Goal: Task Accomplishment & Management: Complete application form

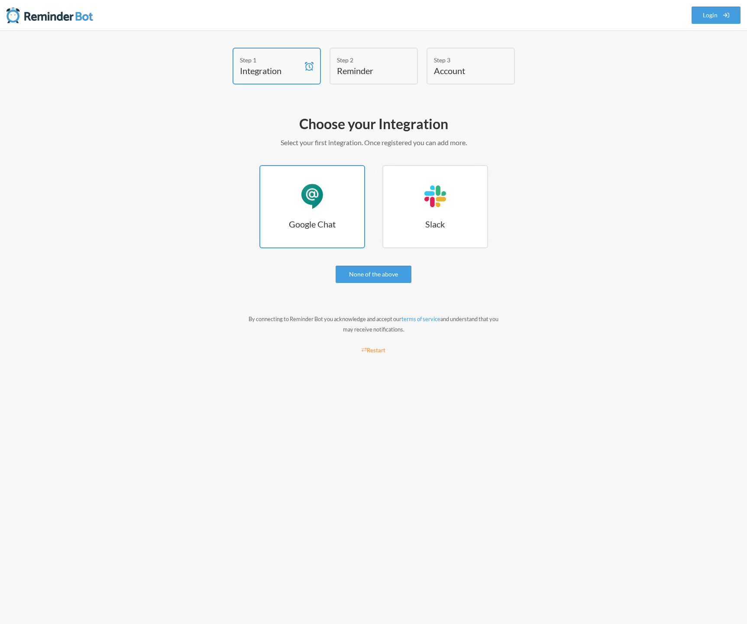
click at [297, 208] on link "Google Chat Google Chat" at bounding box center [312, 206] width 106 height 83
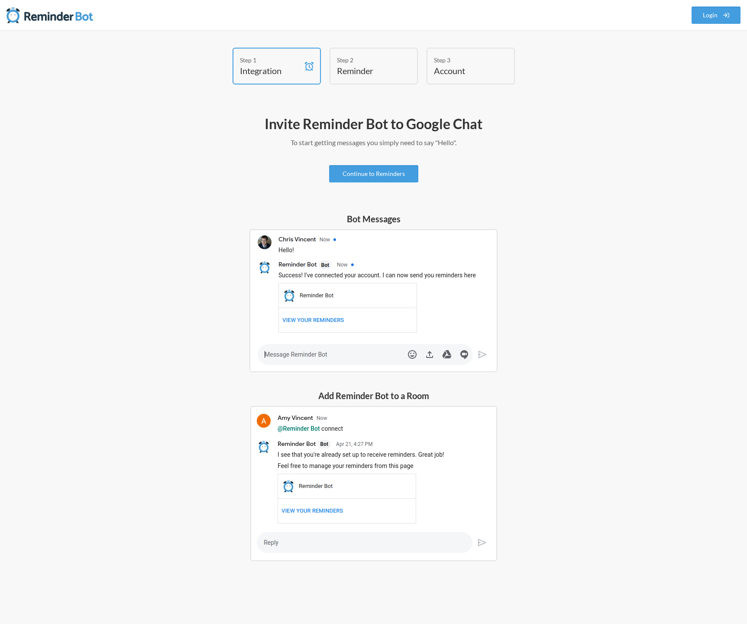
drag, startPoint x: 266, startPoint y: 124, endPoint x: 621, endPoint y: 150, distance: 356.1
click at [298, 125] on h2 "Invite Reminder Bot to Google Chat" at bounding box center [374, 124] width 502 height 18
click at [554, 131] on h2 "Invite Reminder Bot to Google Chat" at bounding box center [374, 124] width 502 height 18
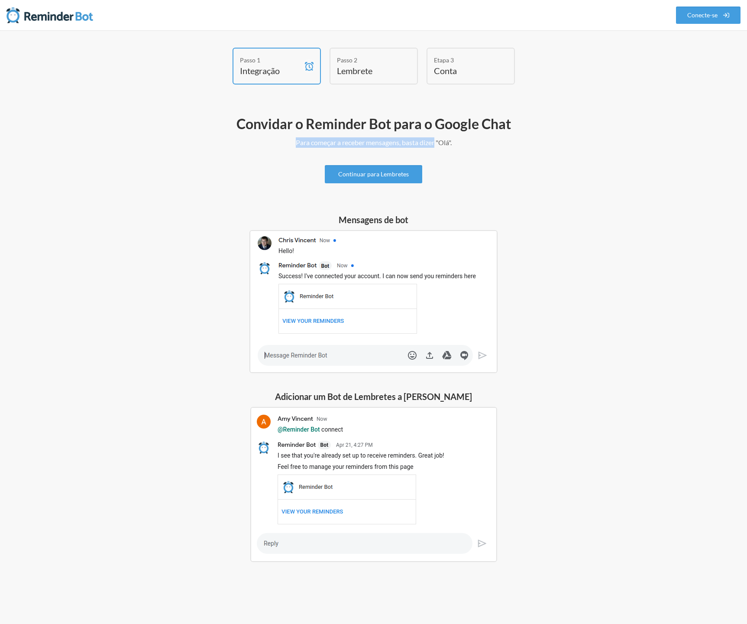
drag, startPoint x: 295, startPoint y: 143, endPoint x: 456, endPoint y: 142, distance: 160.7
click at [453, 141] on p "Para começar a receber mensagens, basta dizer "Olá"." at bounding box center [374, 142] width 502 height 10
click at [456, 142] on p "Para começar a receber mensagens, basta dizer "Olá"." at bounding box center [374, 142] width 502 height 10
click at [387, 174] on font "Continuar para Lembretes" at bounding box center [373, 174] width 71 height 7
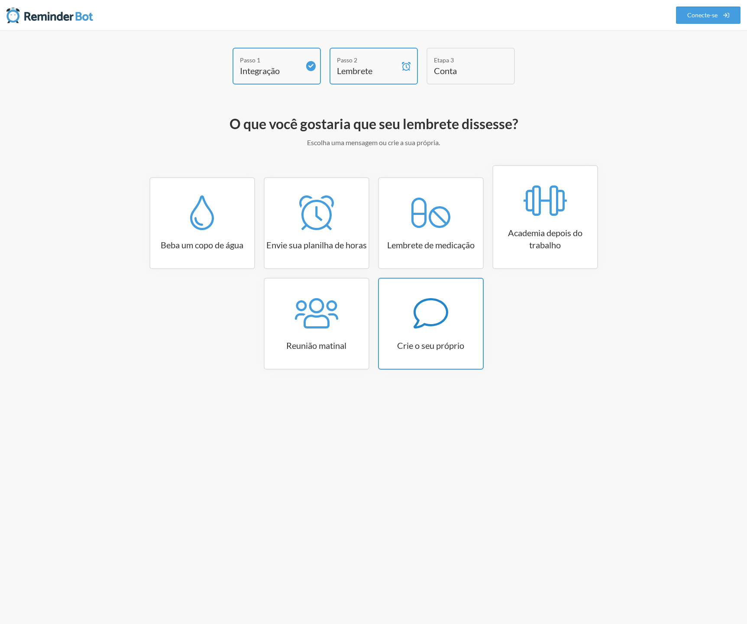
click at [441, 335] on link "Crie o seu próprio" at bounding box center [431, 324] width 106 height 92
select select "11:30:00"
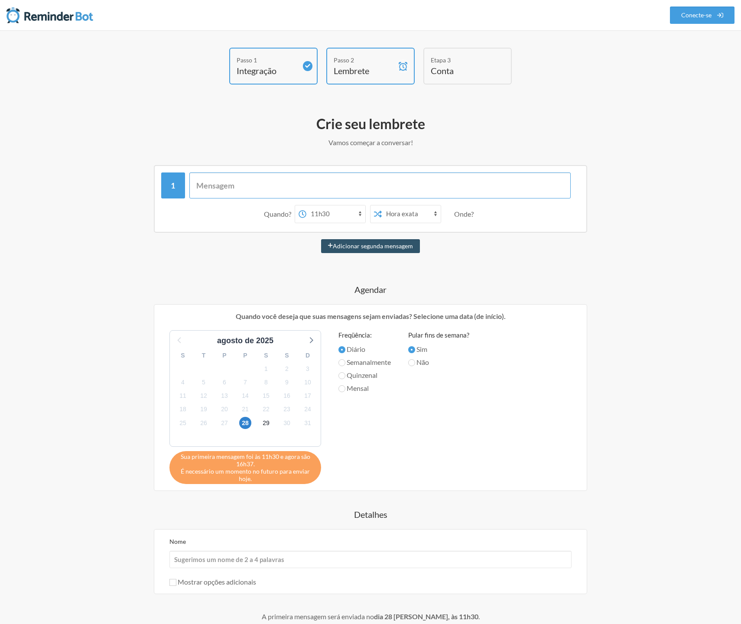
click at [259, 185] on input "text" at bounding box center [380, 185] width 382 height 26
click at [272, 560] on input "Nome" at bounding box center [370, 558] width 402 height 17
click at [263, 188] on input "text" at bounding box center [380, 185] width 382 height 26
type input "Beba Água"
click at [384, 212] on select "Hora exata Tempo aleatório" at bounding box center [411, 213] width 59 height 17
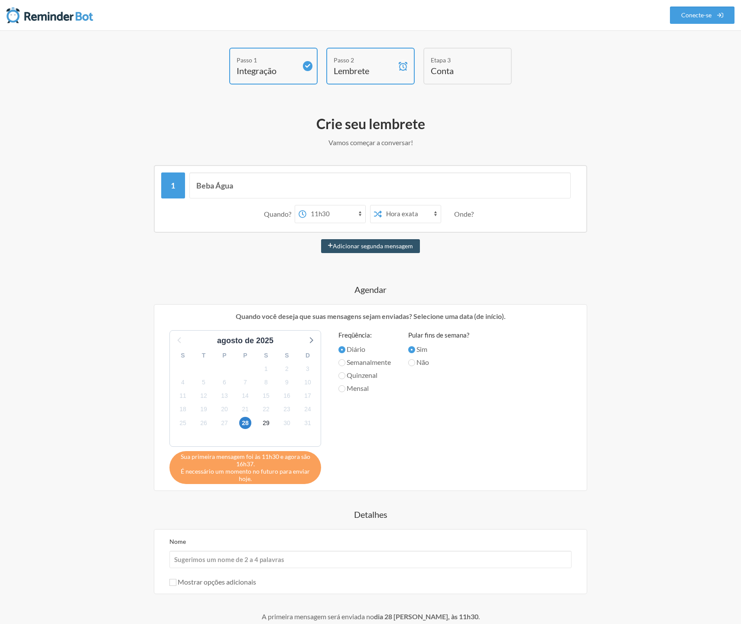
select select "true"
click at [382, 205] on select "Hora exata Tempo aleatório" at bounding box center [411, 213] width 59 height 17
click at [347, 212] on select "00:00 00:15 00:30 00:45 1:00 da manhã 1h15 da manhã 1h30 da manhã 1h45 da manhã…" at bounding box center [335, 213] width 59 height 17
click at [285, 214] on font "Quando?" at bounding box center [277, 214] width 27 height 8
click at [312, 217] on select "00:00 00:15 00:30 00:45 1:00 da manhã 1h15 da manhã 1h30 da manhã 1h45 da manhã…" at bounding box center [335, 213] width 59 height 17
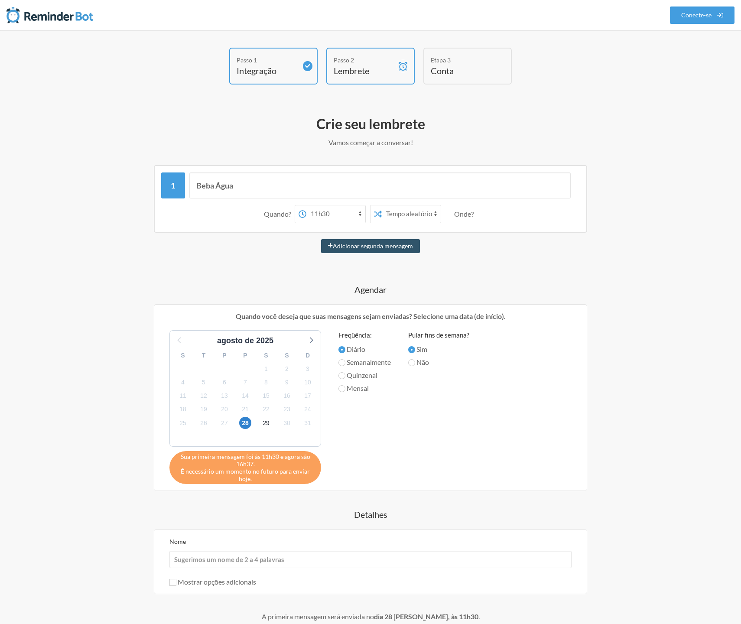
select select "09:00:00"
click at [306, 205] on select "00:00 00:15 00:30 00:45 1:00 da manhã 1h15 da manhã 1h30 da manhã 1h45 da manhã…" at bounding box center [335, 213] width 59 height 17
click at [376, 249] on font "Adicionar segunda mensagem" at bounding box center [373, 246] width 80 height 7
select select "10:00:00"
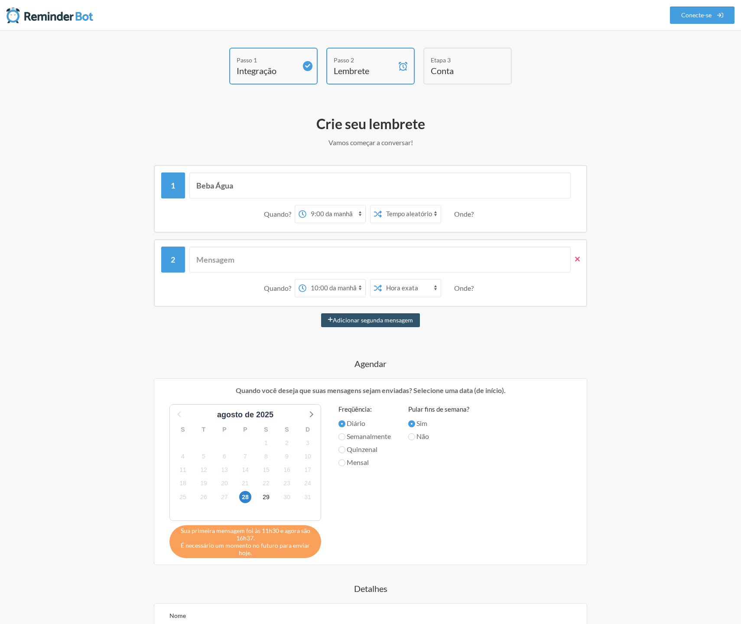
click at [577, 261] on icon at bounding box center [577, 259] width 5 height 8
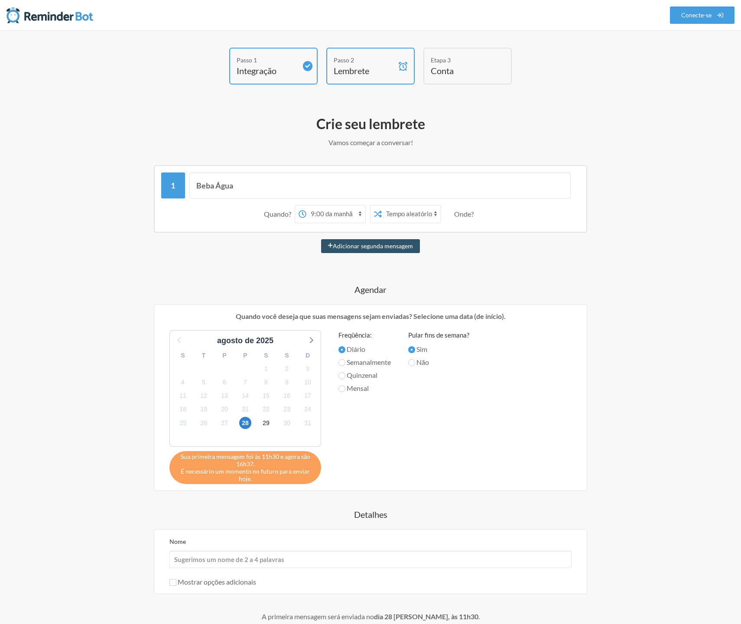
click at [380, 293] on font "Agendar" at bounding box center [370, 289] width 32 height 10
click at [356, 351] on font "Diário" at bounding box center [355, 349] width 19 height 8
click at [345, 351] on input "Diário" at bounding box center [341, 349] width 7 height 7
drag, startPoint x: 187, startPoint y: 456, endPoint x: 283, endPoint y: 458, distance: 96.2
click at [269, 456] on font "Sua primeira mensagem foi às 11h30 e agora são 16h37." at bounding box center [245, 460] width 129 height 15
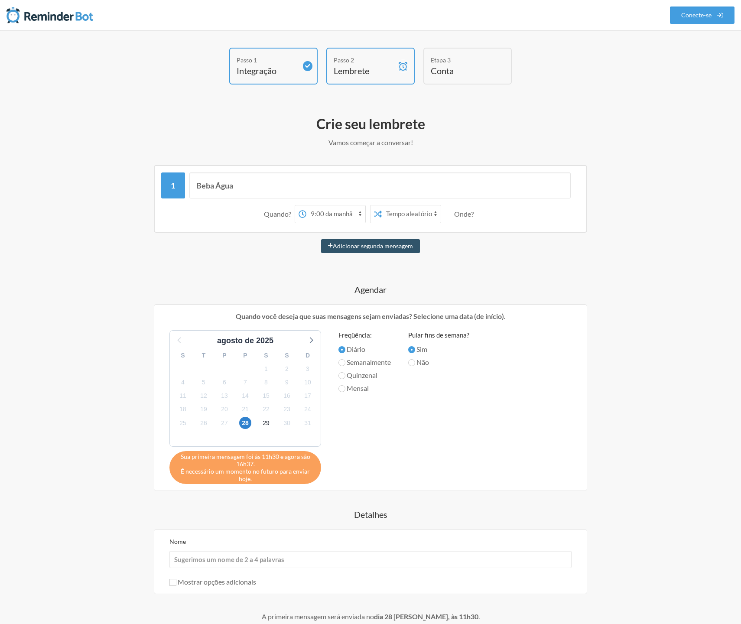
click at [284, 458] on font "Sua primeira mensagem foi às 11h30 e agora são 16h37." at bounding box center [245, 460] width 129 height 15
drag, startPoint x: 239, startPoint y: 466, endPoint x: 261, endPoint y: 466, distance: 22.5
click at [258, 466] on span "Sua primeira mensagem foi às 11h30 e agora são 16h37." at bounding box center [245, 460] width 139 height 15
drag, startPoint x: 186, startPoint y: 473, endPoint x: 286, endPoint y: 472, distance: 100.5
click at [286, 472] on font "É necessário um momento no futuro para enviar hoje." at bounding box center [245, 474] width 129 height 15
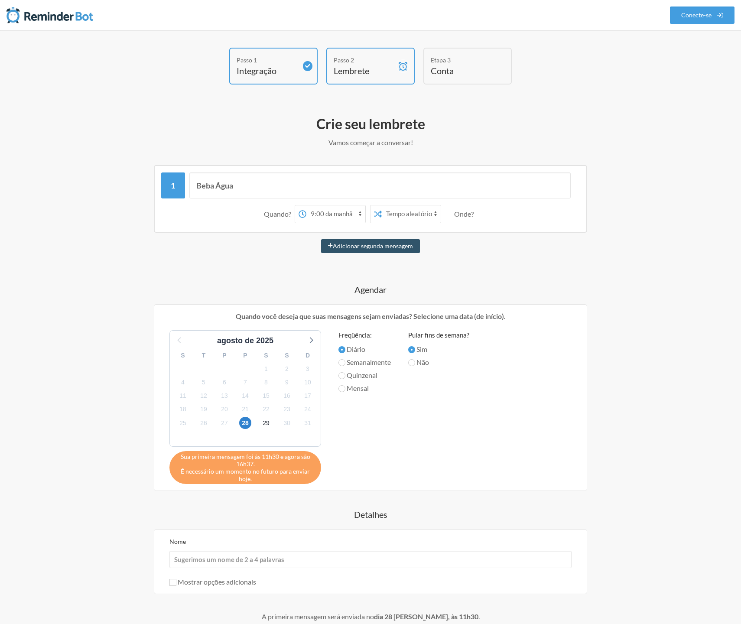
click at [294, 472] on font "É necessário um momento no futuro para enviar hoje." at bounding box center [245, 474] width 129 height 15
drag, startPoint x: 258, startPoint y: 480, endPoint x: 266, endPoint y: 476, distance: 8.9
click at [260, 478] on font "É necessário um momento no futuro para enviar hoje." at bounding box center [245, 474] width 139 height 15
drag, startPoint x: 256, startPoint y: 463, endPoint x: 333, endPoint y: 464, distance: 78.0
click at [256, 463] on span "Sua primeira mensagem foi às 11h30 e agora são 16h37." at bounding box center [245, 460] width 139 height 15
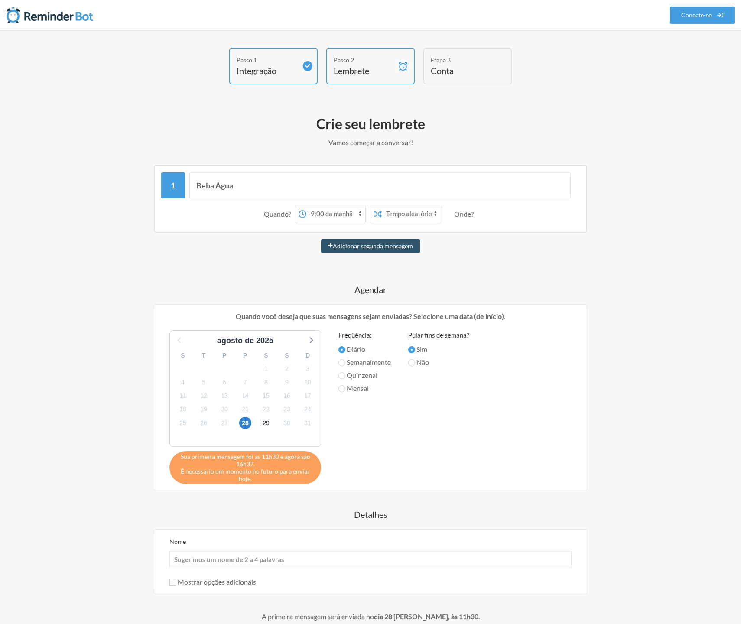
click at [397, 448] on div "agosto de 2025 S T P P S S D 28 29 30 31 1 2 3 4 5 6 7 8 9 10 11 12 13 14 15 16…" at bounding box center [370, 407] width 419 height 154
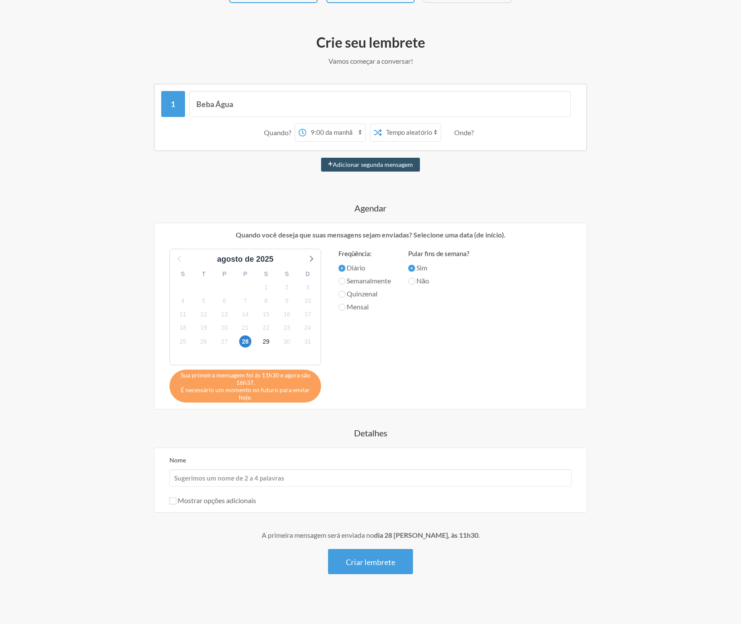
scroll to position [84, 0]
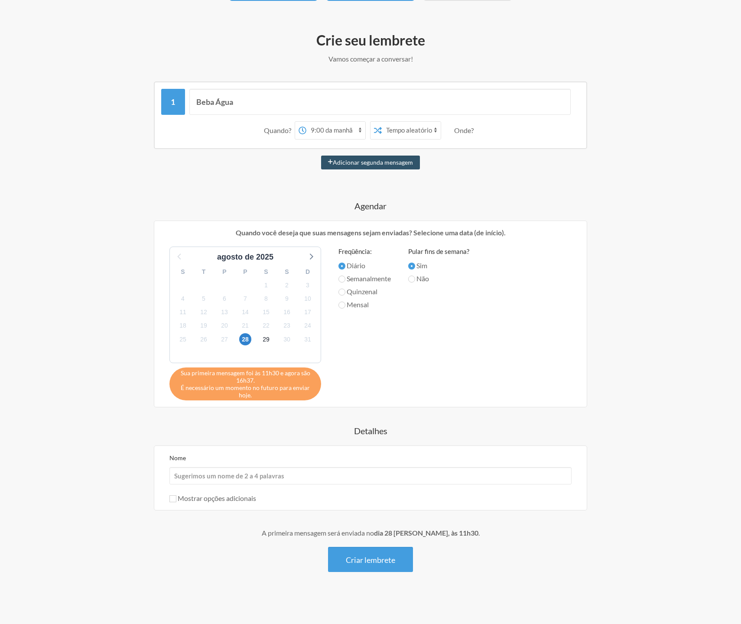
click at [203, 500] on font "Mostrar opções adicionais" at bounding box center [217, 498] width 78 height 8
click at [176, 500] on input "Mostrar opções adicionais" at bounding box center [172, 498] width 7 height 7
checkbox input "true"
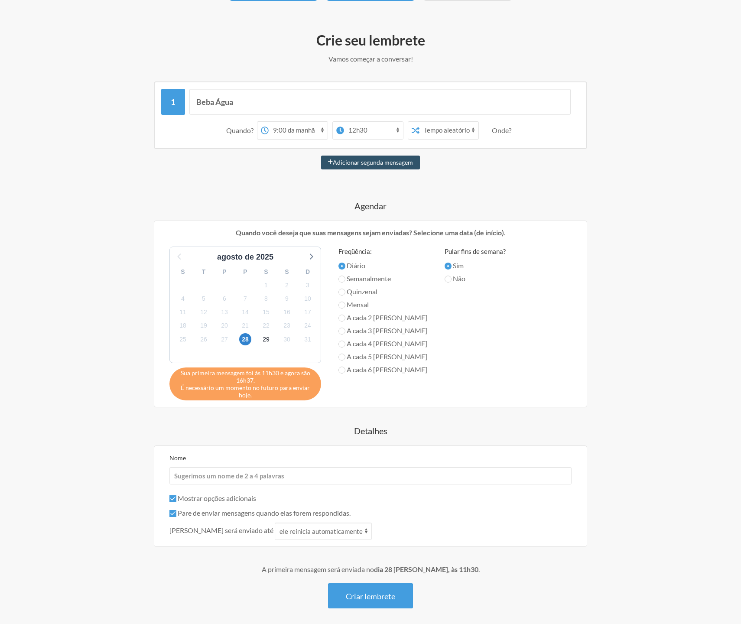
click at [354, 129] on select "00:00 00:15 00:30 00:45 1:00 da manhã 1h15 da manhã 1h30 da manhã 1h45 da manhã…" at bounding box center [373, 130] width 59 height 17
click at [503, 129] on font "Onde?" at bounding box center [501, 130] width 19 height 8
click at [528, 130] on div "Quando? 00:00 00:15 00:30 00:45 1:00 da manhã 1h15 da manhã 1h30 da manhã 1h45 …" at bounding box center [370, 130] width 418 height 27
click at [504, 324] on div "agosto de 2025 S T P P S S D 28 29 30 31 1 2 3 4 5 6 7 8 9 10 11 12 13 14 15 16…" at bounding box center [370, 323] width 419 height 154
click at [274, 103] on input "Beba Água" at bounding box center [380, 102] width 382 height 26
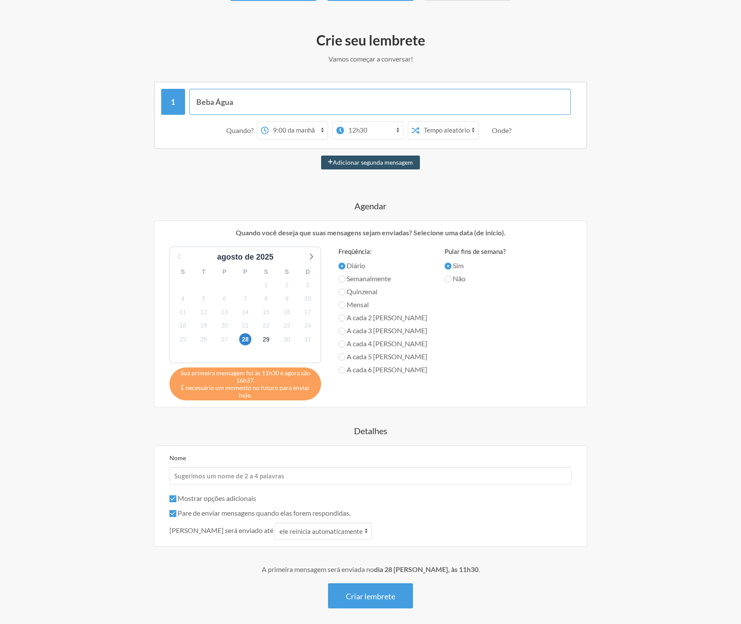
click at [274, 103] on input "Beba Água" at bounding box center [380, 102] width 382 height 26
type input "Agendar RMR"
click at [442, 133] on select "Hora exata Tempo aleatório" at bounding box center [448, 130] width 59 height 17
select select "false"
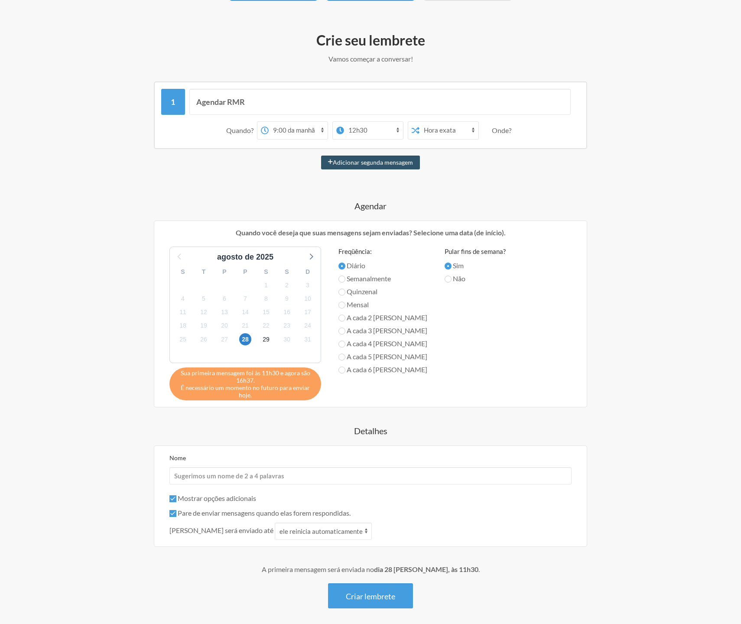
click at [419, 122] on select "Hora exata Tempo aleatório" at bounding box center [448, 130] width 59 height 17
click at [362, 305] on font "Mensal" at bounding box center [357, 304] width 22 height 8
click at [345, 305] on input "Mensal" at bounding box center [341, 304] width 7 height 7
radio input "true"
click at [353, 266] on font "Diário" at bounding box center [355, 265] width 19 height 8
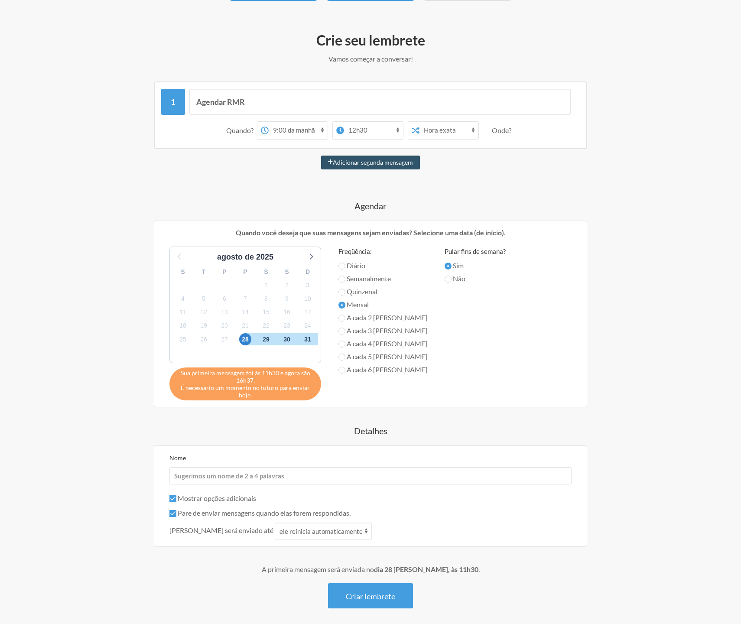
click at [345, 266] on input "Diário" at bounding box center [341, 265] width 7 height 7
radio input "true"
click at [236, 501] on font "Mostrar opções adicionais" at bounding box center [217, 498] width 78 height 8
click at [176, 501] on input "Mostrar opções adicionais" at bounding box center [172, 498] width 7 height 7
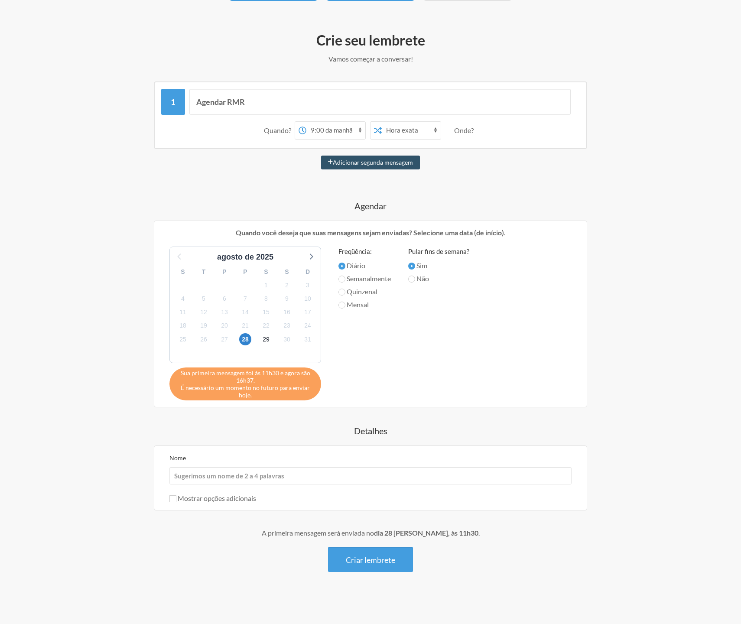
click at [236, 498] on font "Mostrar opções adicionais" at bounding box center [217, 498] width 78 height 8
click at [176, 498] on input "Mostrar opções adicionais" at bounding box center [172, 498] width 7 height 7
checkbox input "true"
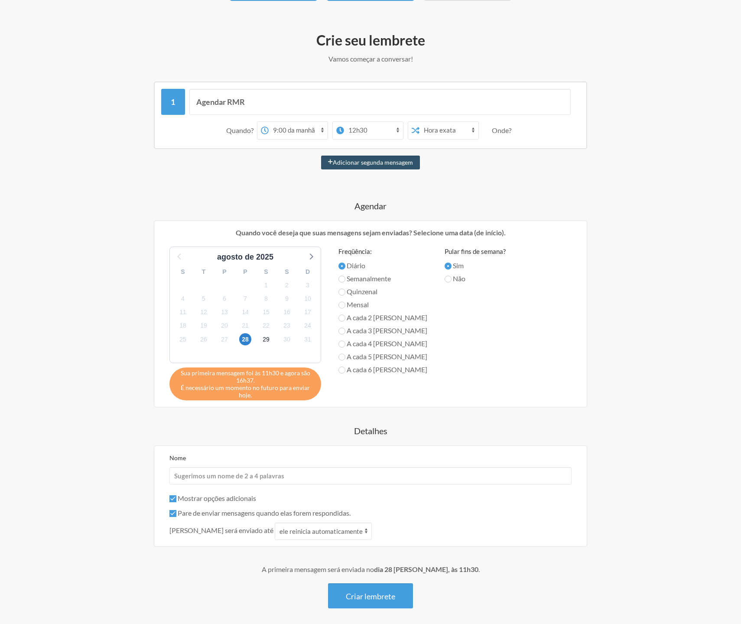
click at [222, 512] on font "Pare de enviar mensagens quando elas forem respondidas." at bounding box center [264, 512] width 173 height 8
click at [176, 512] on input "Pare de enviar mensagens quando elas forem respondidas." at bounding box center [172, 513] width 7 height 7
click at [222, 512] on font "Pare de enviar mensagens quando elas forem respondidas." at bounding box center [264, 512] width 173 height 8
click at [176, 512] on input "Pare de enviar mensagens quando elas forem respondidas." at bounding box center [172, 513] width 7 height 7
checkbox input "true"
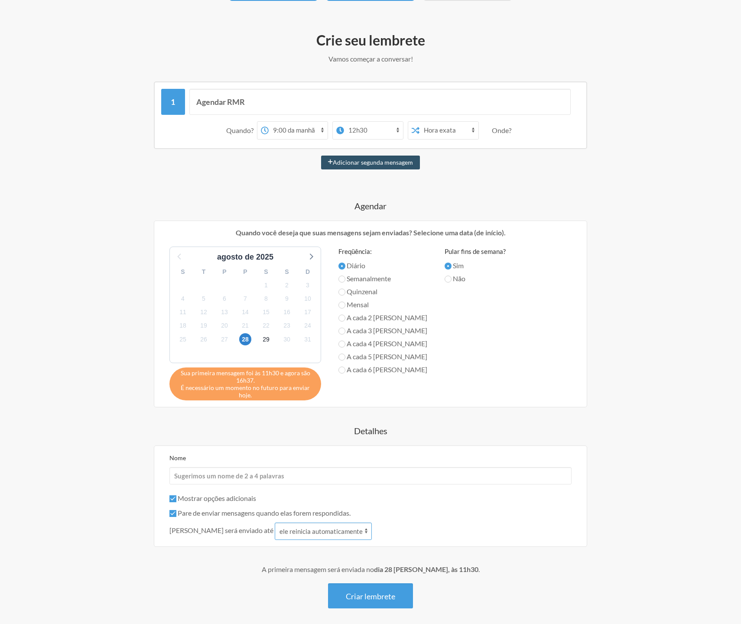
click at [322, 533] on select "ele reinicia automaticamente é respondido a" at bounding box center [323, 530] width 97 height 17
click at [275, 522] on select "ele reinicia automaticamente é respondido a" at bounding box center [323, 530] width 97 height 17
click at [278, 532] on select "ele reinicia automaticamente é respondido a" at bounding box center [323, 530] width 97 height 17
select select "1"
click at [275, 522] on select "ele reinicia automaticamente é respondido a" at bounding box center [323, 530] width 97 height 17
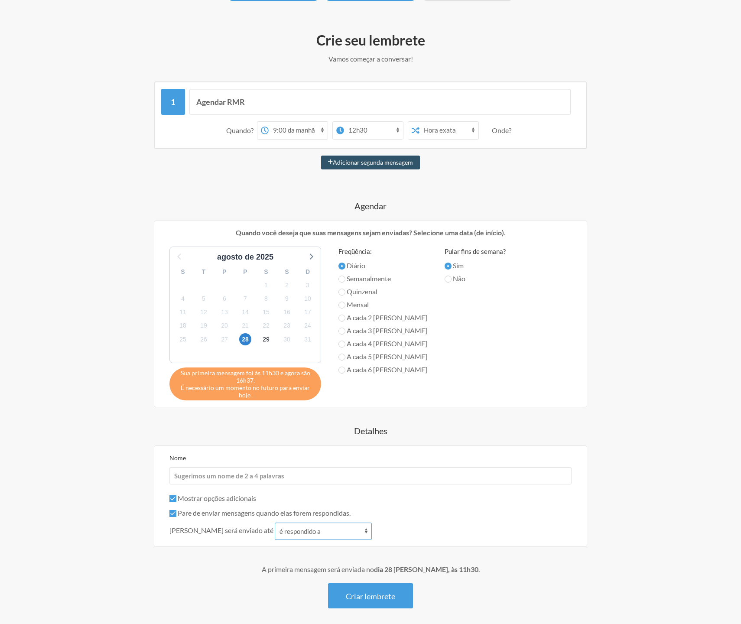
click at [319, 532] on select "ele reinicia automaticamente é respondido a" at bounding box center [323, 530] width 97 height 17
click at [275, 522] on select "ele reinicia automaticamente é respondido a" at bounding box center [323, 530] width 97 height 17
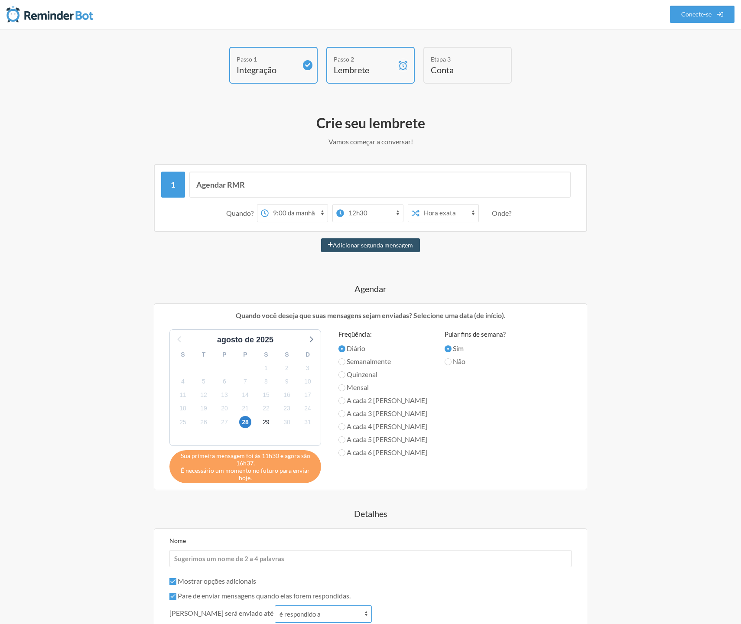
scroll to position [0, 0]
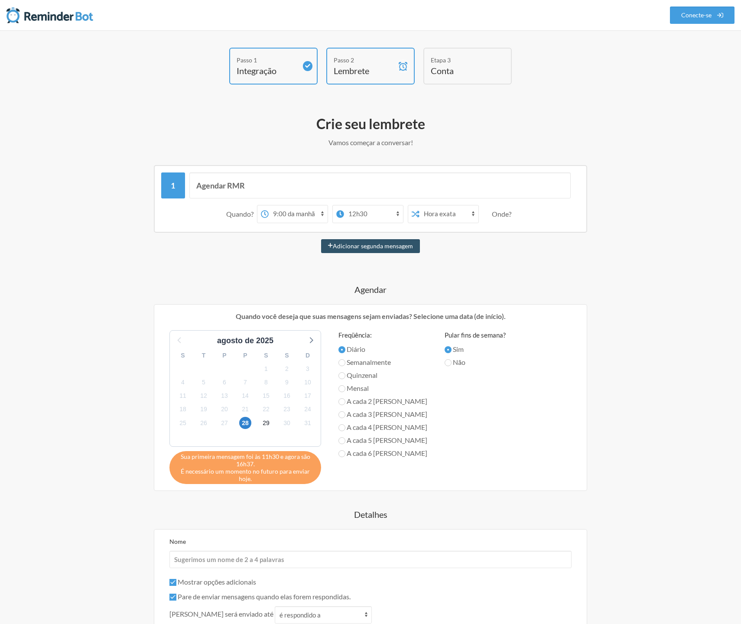
click at [459, 56] on div "Etapa 3" at bounding box center [460, 59] width 61 height 9
click at [460, 68] on h4 "Conta" at bounding box center [460, 71] width 61 height 12
click at [266, 187] on input "Agendar RMR" at bounding box center [380, 185] width 382 height 26
click at [302, 188] on input "Agendar RMR" at bounding box center [380, 185] width 382 height 26
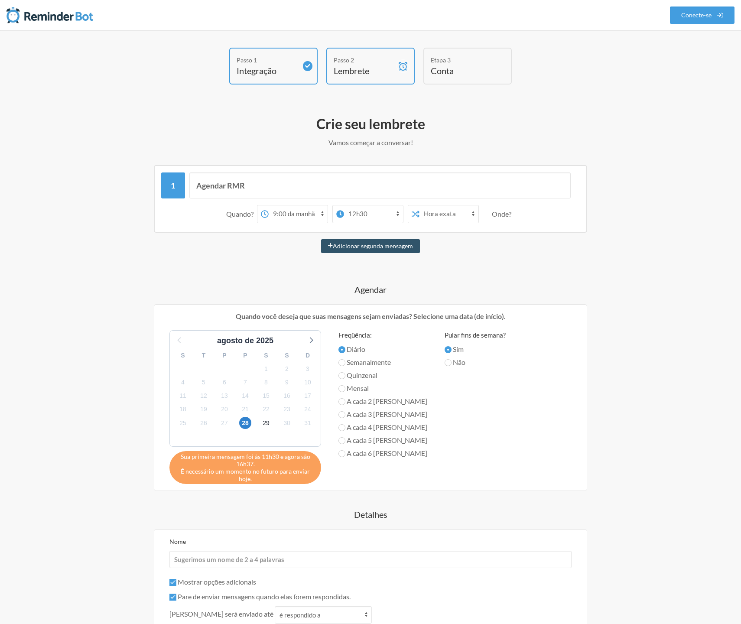
click at [366, 387] on font "Mensal" at bounding box center [357, 388] width 22 height 8
click at [345, 387] on input "Mensal" at bounding box center [341, 388] width 7 height 7
radio input "true"
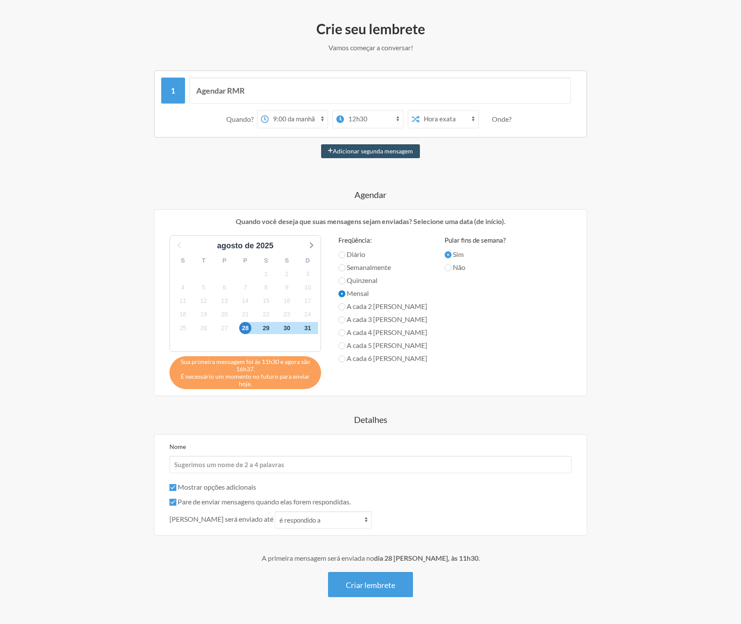
scroll to position [113, 0]
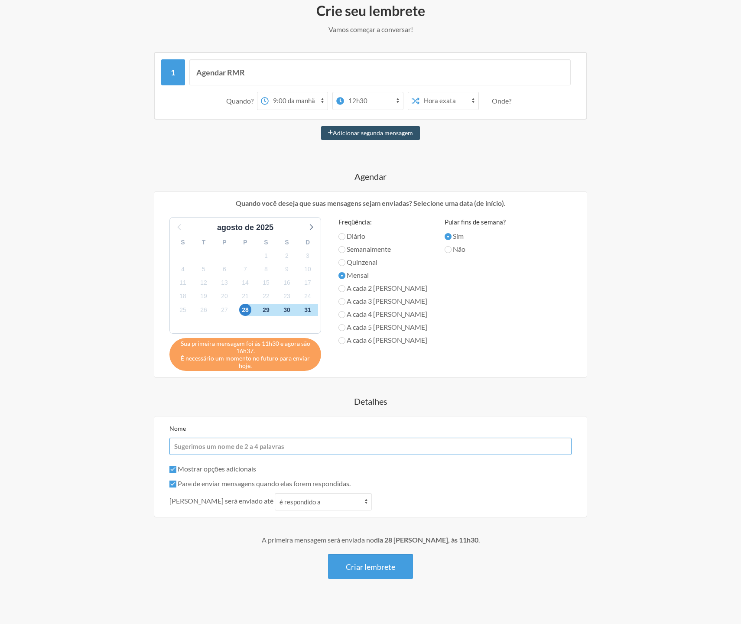
click at [248, 443] on input "Nome" at bounding box center [370, 445] width 402 height 17
type input "Fazer o agendamento da RMR"
click at [279, 501] on select "ele reinicia automaticamente é respondido a" at bounding box center [323, 501] width 97 height 17
select select "0"
click at [275, 493] on select "ele reinicia automaticamente é respondido a" at bounding box center [323, 501] width 97 height 17
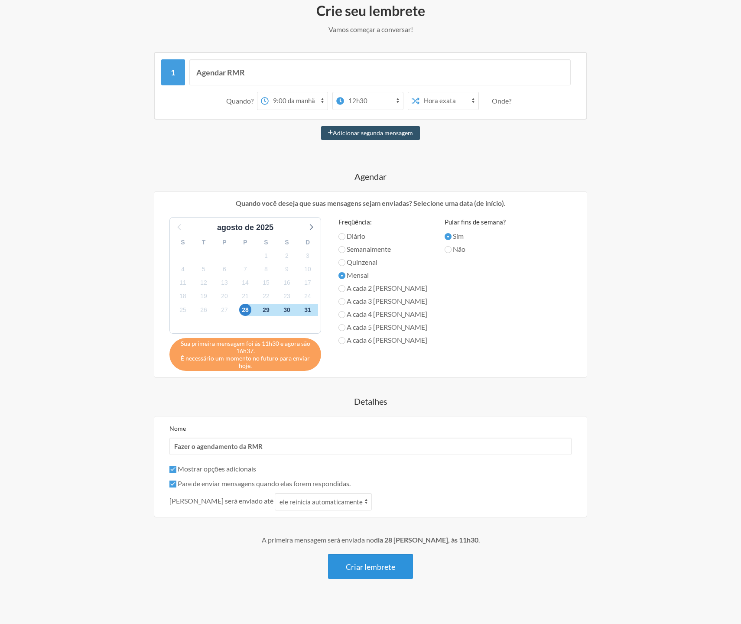
click at [405, 570] on button "Criar lembrete" at bounding box center [370, 565] width 85 height 25
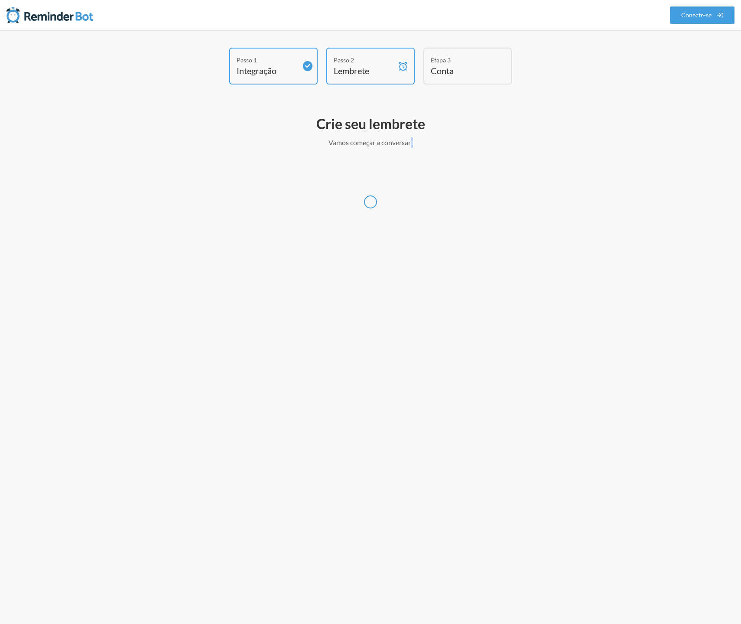
click at [405, 570] on div "Passo 1 Integração Passo 2 Lembrete Etapa 3 Conta O que você gostaria que seu l…" at bounding box center [370, 326] width 741 height 593
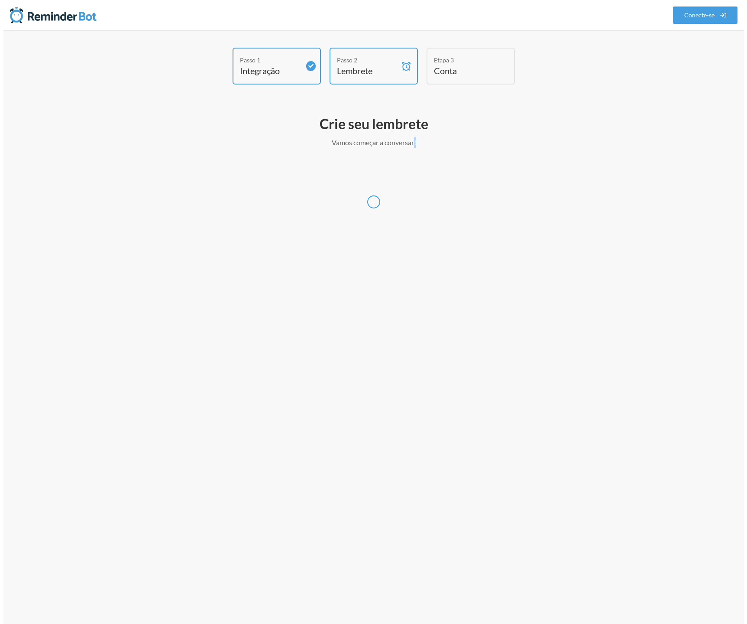
scroll to position [0, 0]
select select "America/Sao_Paulo"
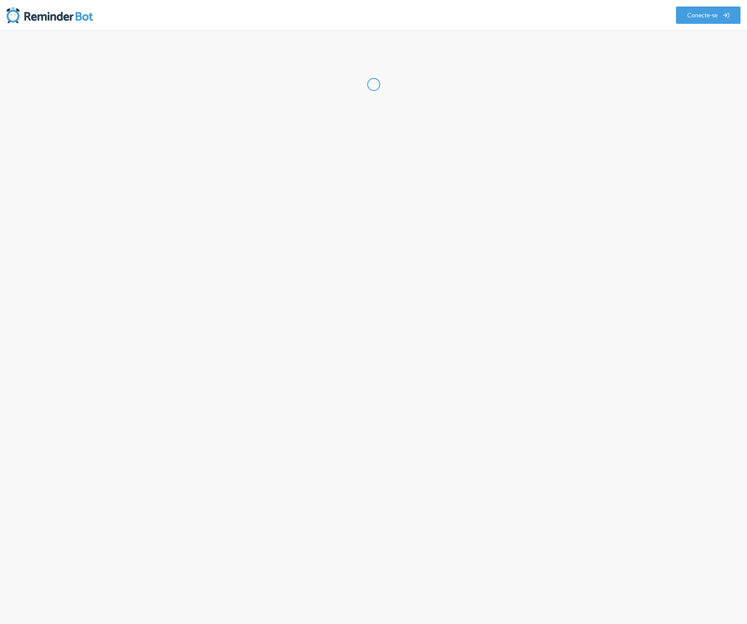
select select "BR"
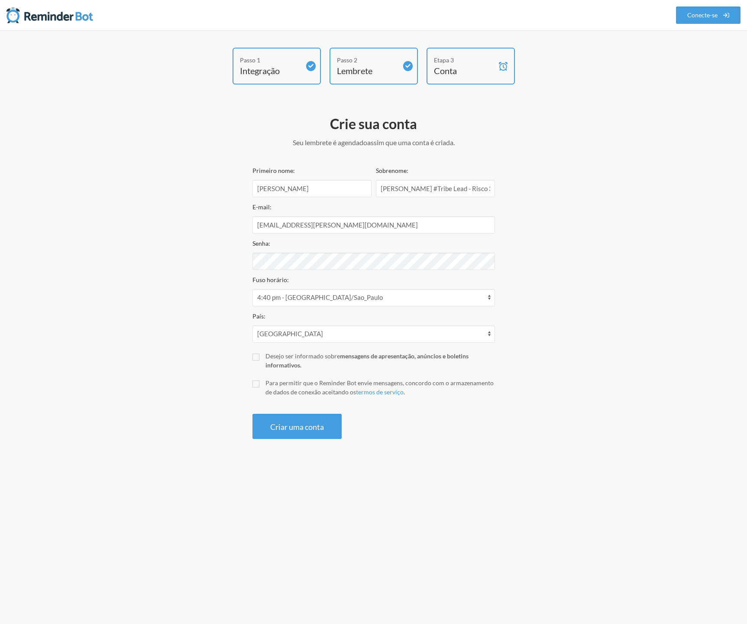
click at [604, 230] on div "Passo 1 Integração Passo 2 Lembrete Etapa 3 Conta Crie sua conta Seu lembrete é…" at bounding box center [374, 245] width 520 height 395
click at [317, 434] on button "Criar uma conta" at bounding box center [296, 426] width 89 height 25
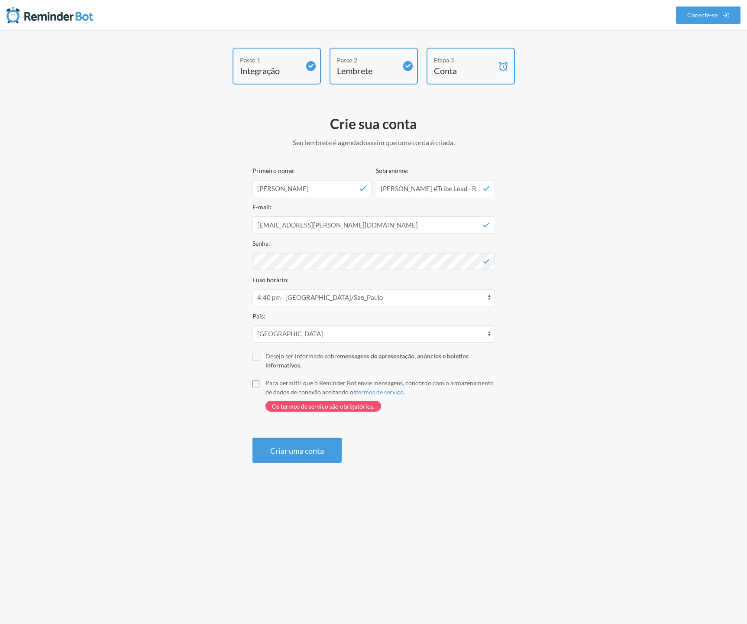
click at [252, 385] on input "Para permitir que o Reminder Bot envie mensagens, concordo com o armazenamento …" at bounding box center [255, 383] width 7 height 7
checkbox input "true"
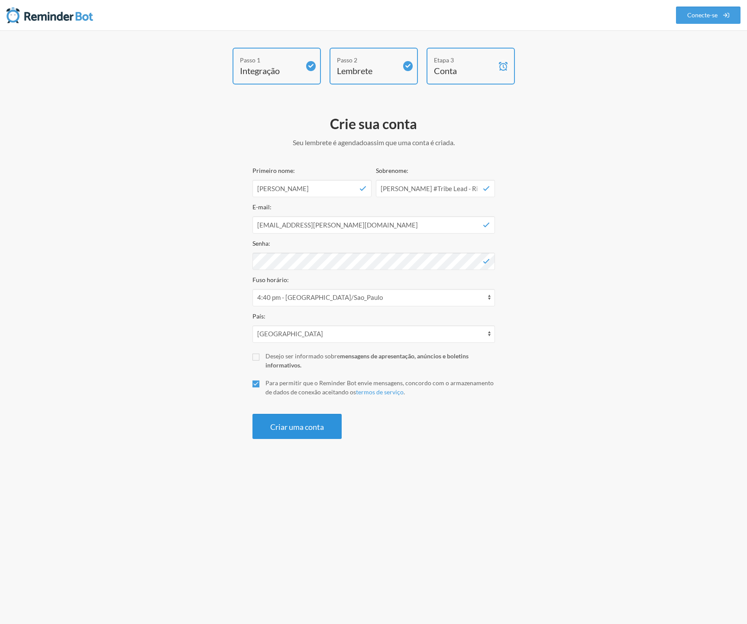
click at [298, 425] on font "Criar uma conta" at bounding box center [297, 427] width 54 height 10
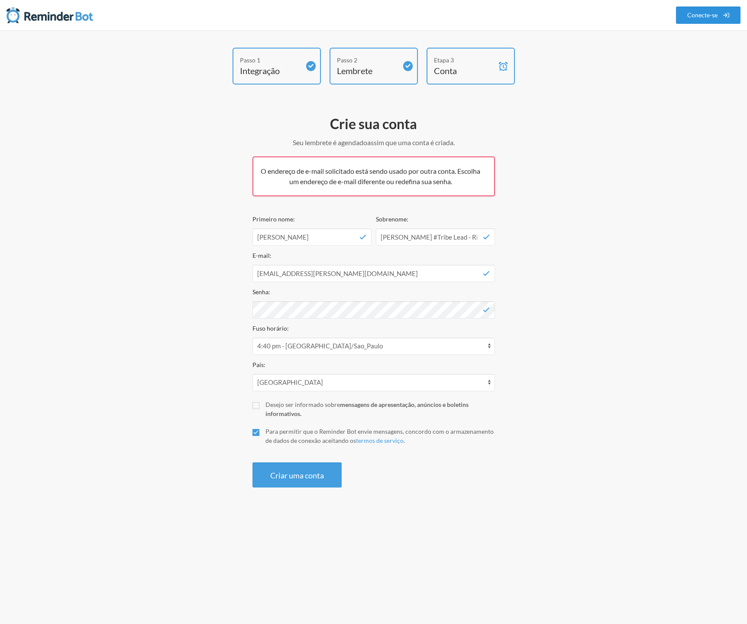
click at [698, 17] on font "Conecte-se" at bounding box center [702, 15] width 30 height 7
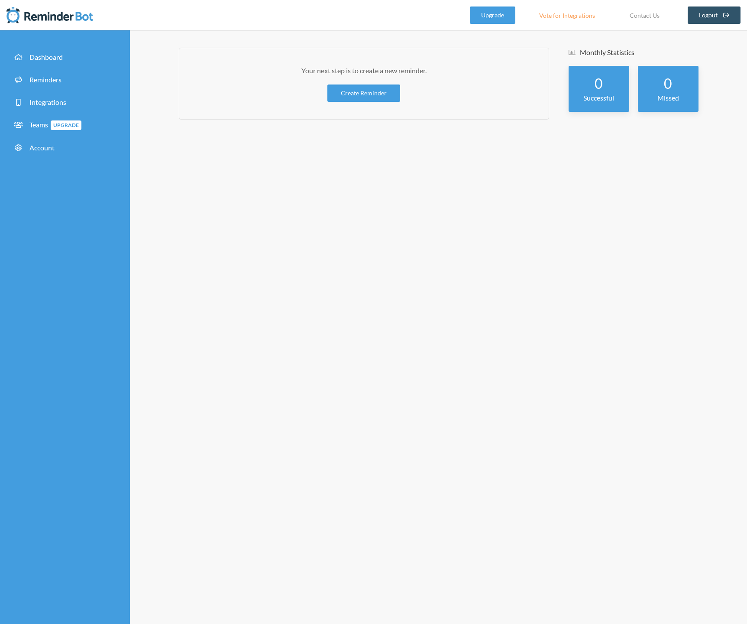
drag, startPoint x: 658, startPoint y: 80, endPoint x: 654, endPoint y: 81, distance: 4.4
click at [658, 80] on div "0 Missed" at bounding box center [668, 89] width 61 height 46
click at [33, 62] on link "Dashboard" at bounding box center [64, 57] width 117 height 19
click at [26, 80] on span at bounding box center [20, 79] width 15 height 8
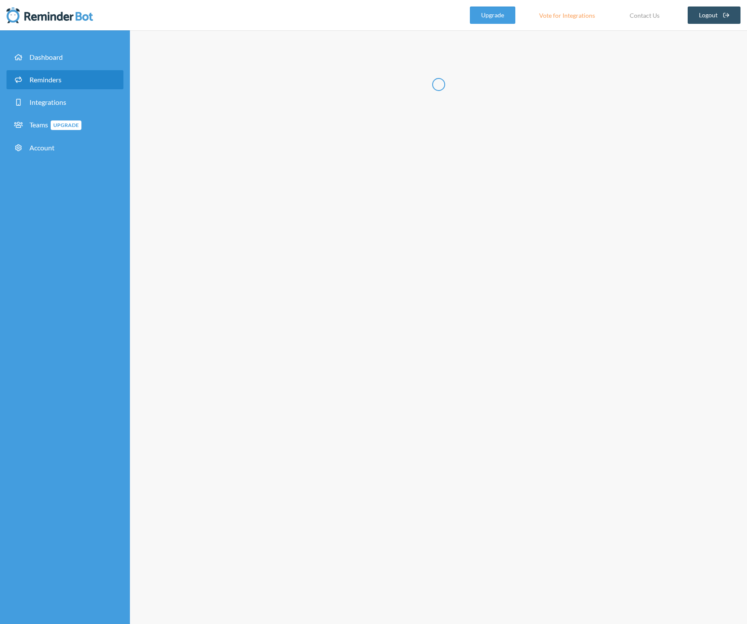
select select "08:30:00"
select select "09:30:00"
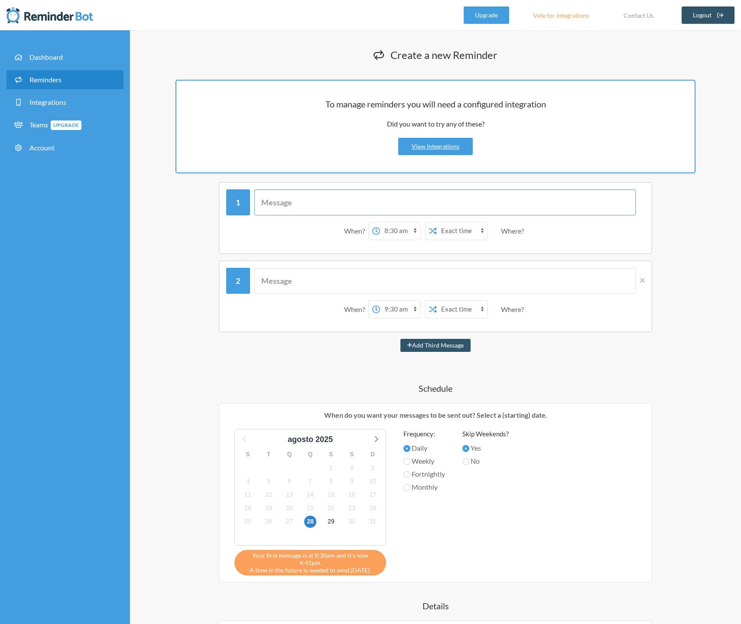
click at [352, 203] on input "text" at bounding box center [445, 202] width 382 height 26
click at [337, 278] on input "text" at bounding box center [445, 281] width 382 height 26
click at [583, 367] on div "When? 12:00 am 12:15 am 12:30 am 12:45 am 1:00 am 1:15 am 1:30 am 1:45 am 2:00 …" at bounding box center [435, 474] width 520 height 585
click at [41, 105] on span "Integrations" at bounding box center [47, 102] width 37 height 8
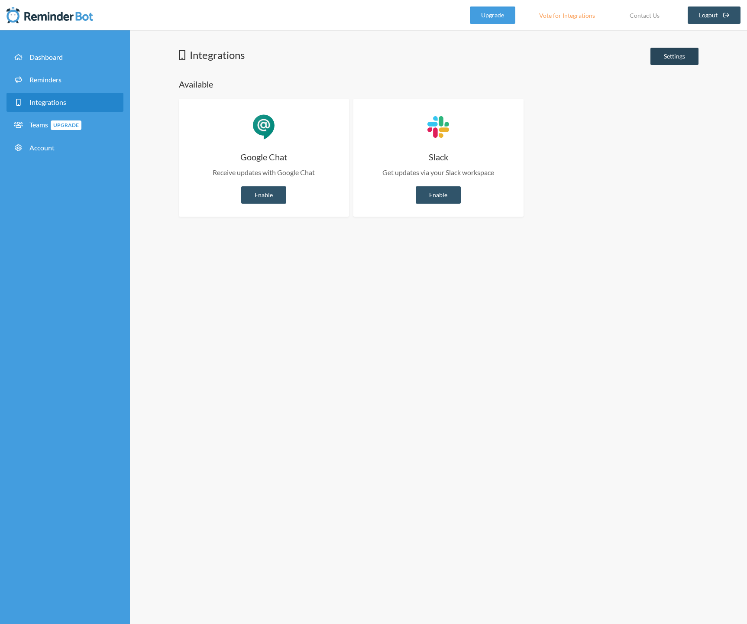
click at [670, 61] on link "Settings" at bounding box center [674, 56] width 48 height 17
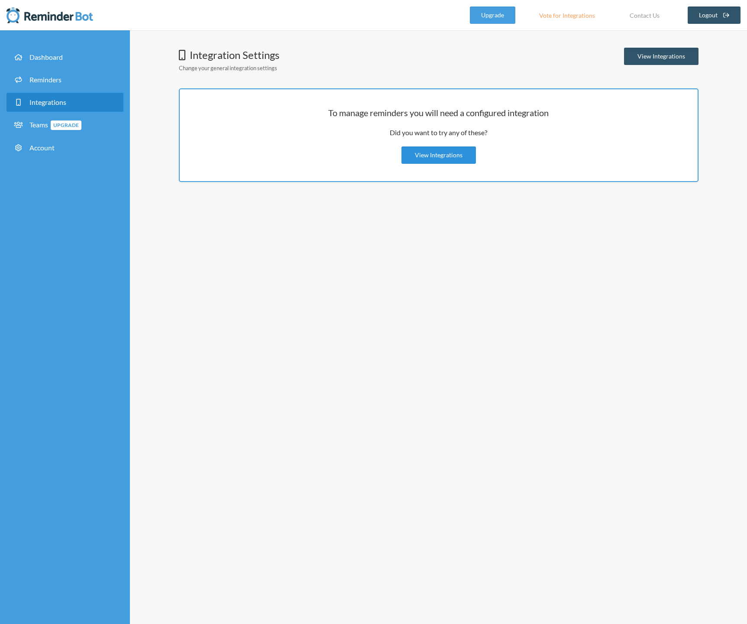
click at [450, 154] on link "View Integrations" at bounding box center [438, 154] width 74 height 17
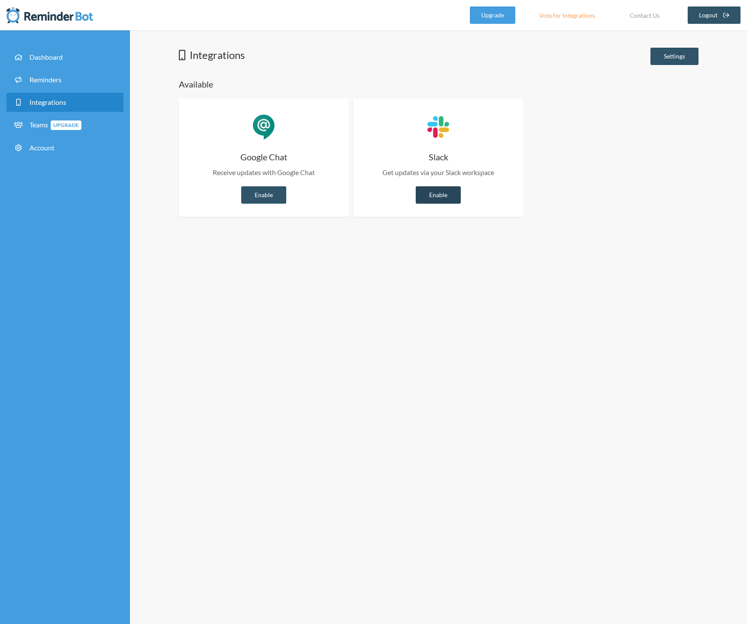
click at [440, 193] on link "Enable" at bounding box center [438, 194] width 45 height 17
